Goal: Information Seeking & Learning: Learn about a topic

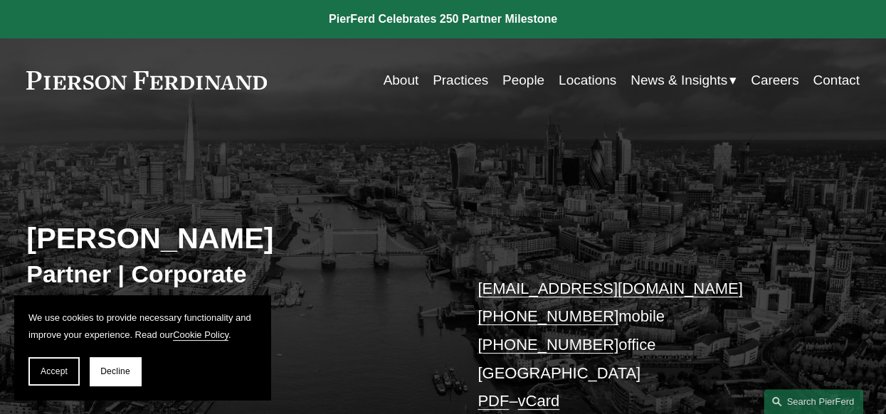
click at [400, 78] on link "About" at bounding box center [401, 80] width 36 height 27
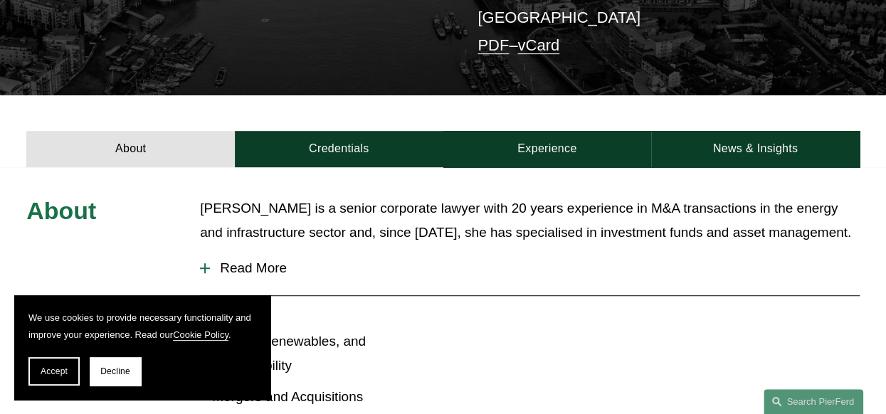
scroll to position [427, 0]
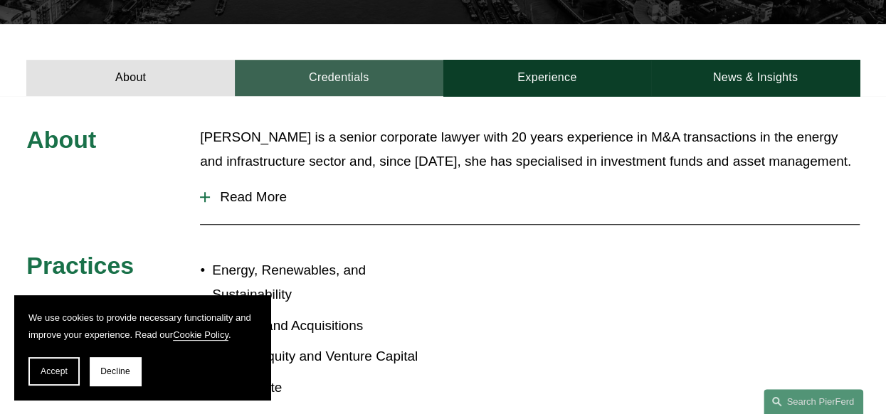
click at [349, 80] on link "Credentials" at bounding box center [339, 78] width 208 height 36
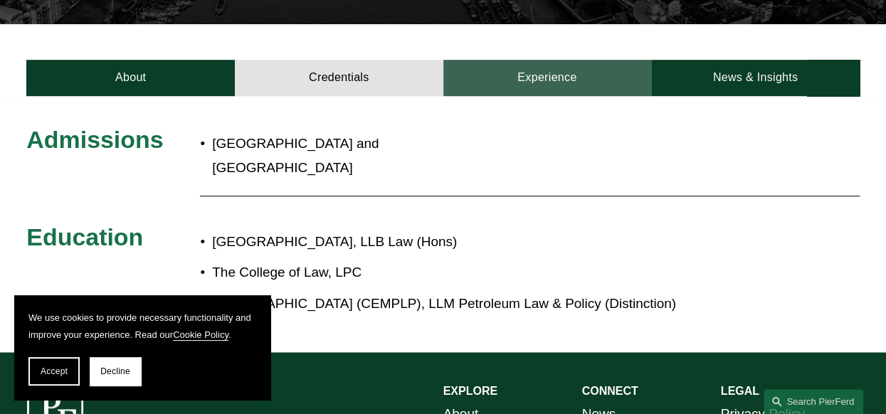
click at [553, 83] on link "Experience" at bounding box center [547, 78] width 208 height 36
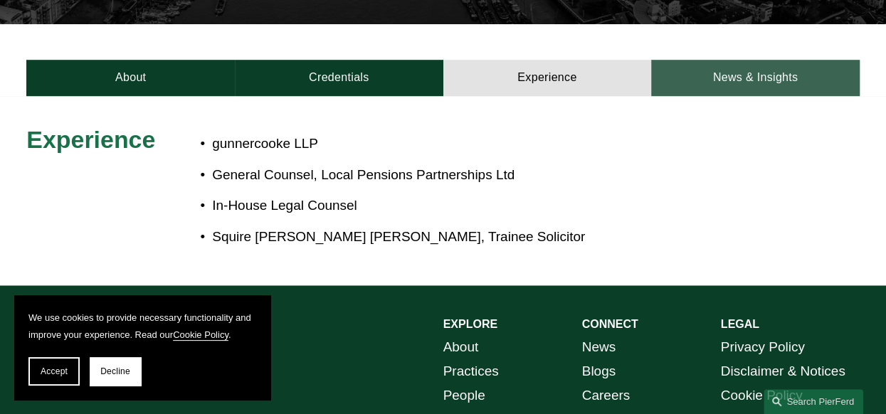
click at [751, 86] on link "News & Insights" at bounding box center [755, 78] width 208 height 36
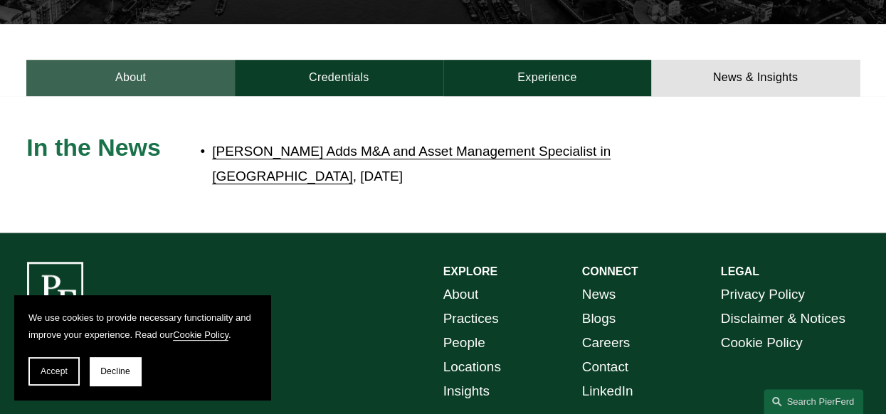
click at [149, 85] on link "About" at bounding box center [130, 78] width 208 height 36
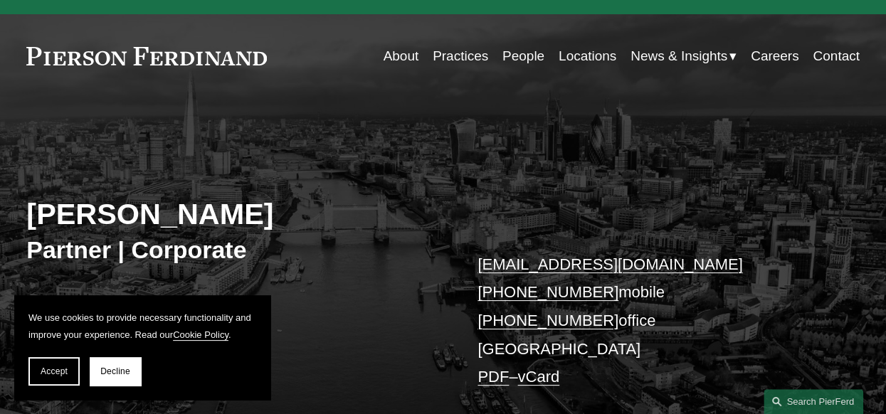
scroll to position [0, 0]
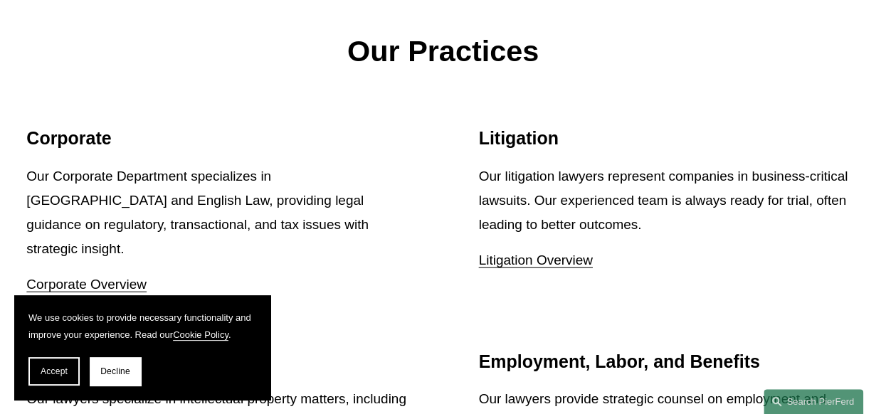
scroll to position [1531, 0]
